Goal: Information Seeking & Learning: Learn about a topic

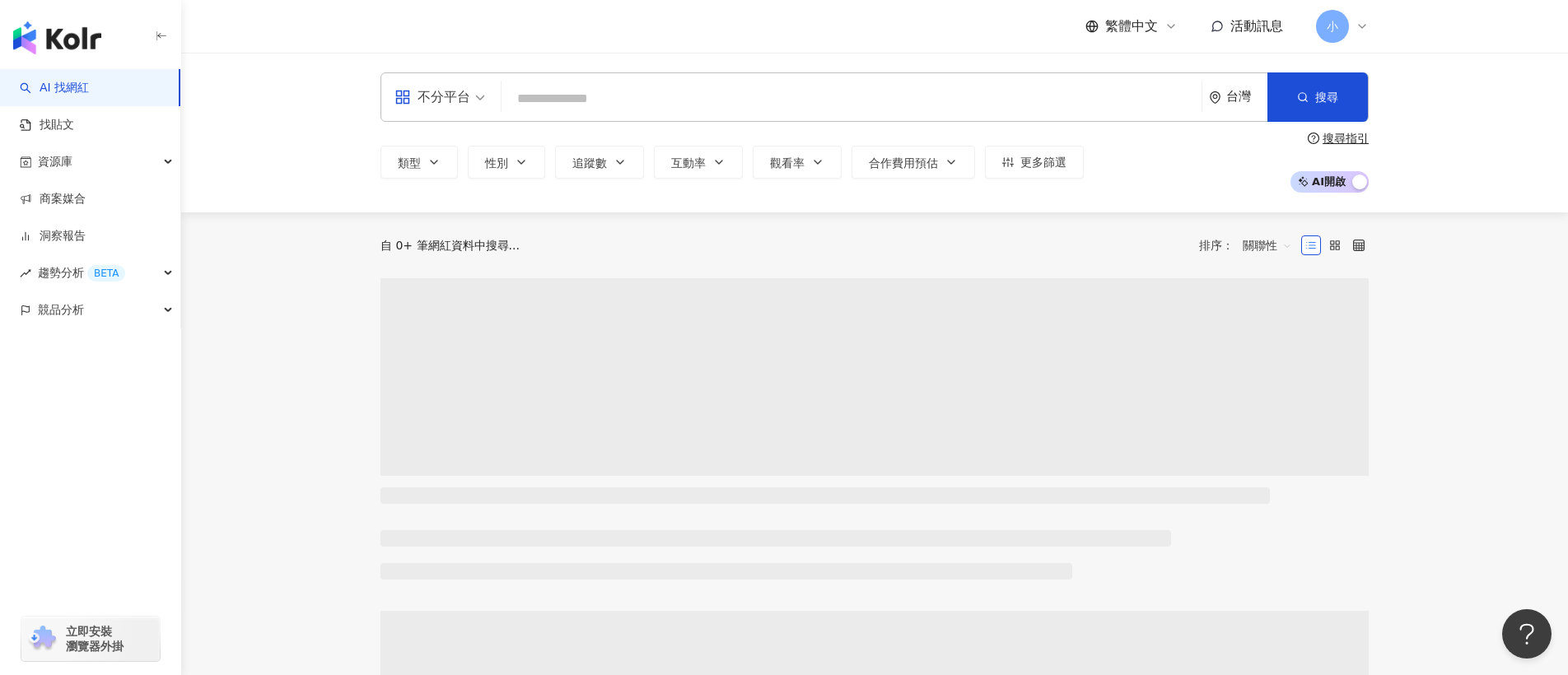
type input "******"
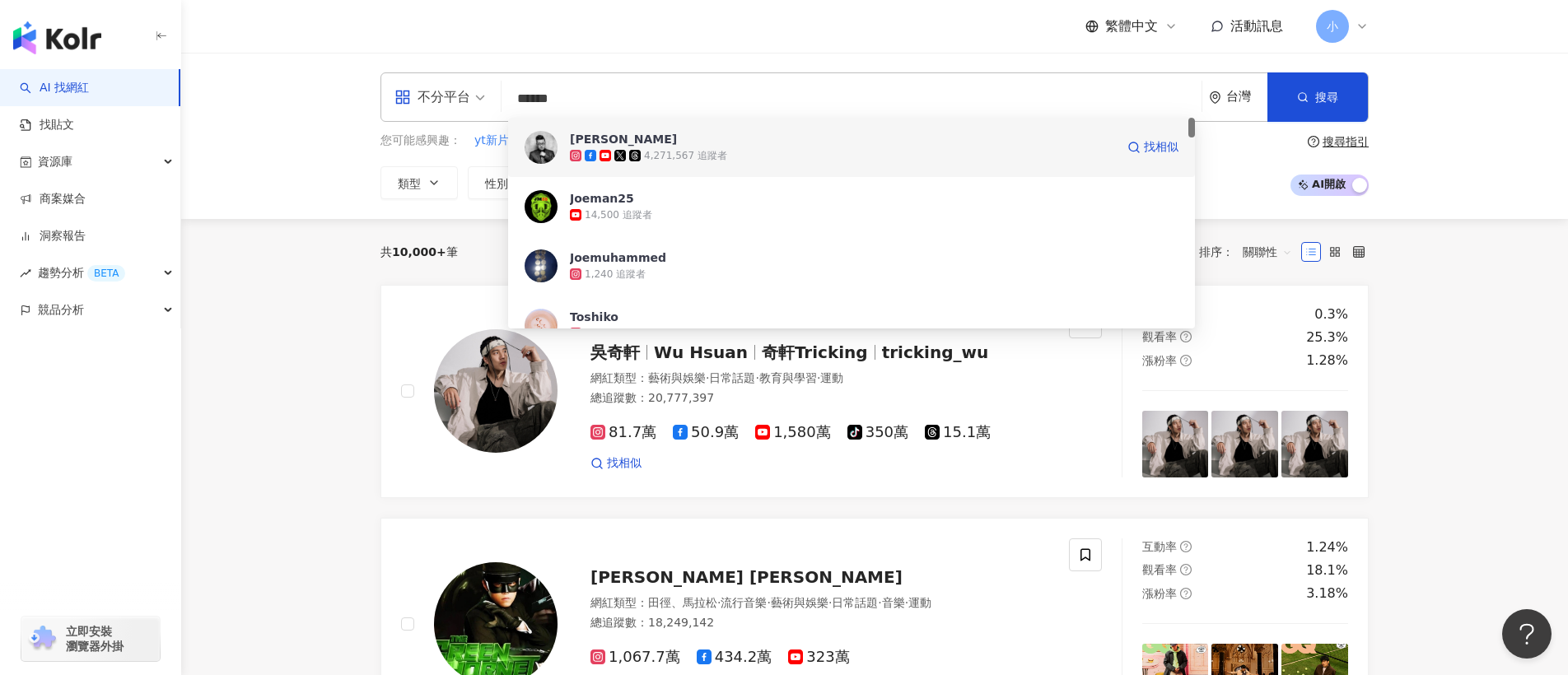
click at [617, 152] on icon at bounding box center [619, 155] width 7 height 7
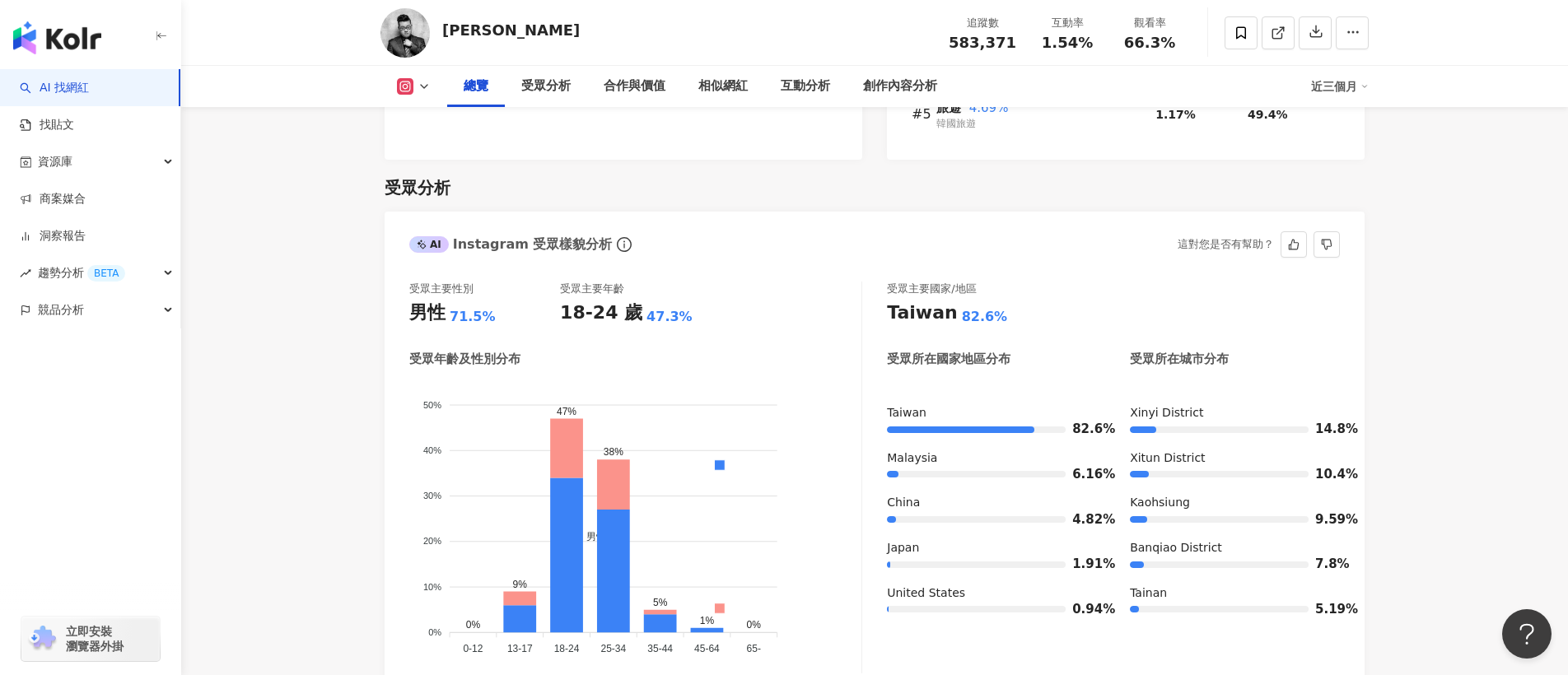
scroll to position [1347, 0]
